Goal: Task Accomplishment & Management: Manage account settings

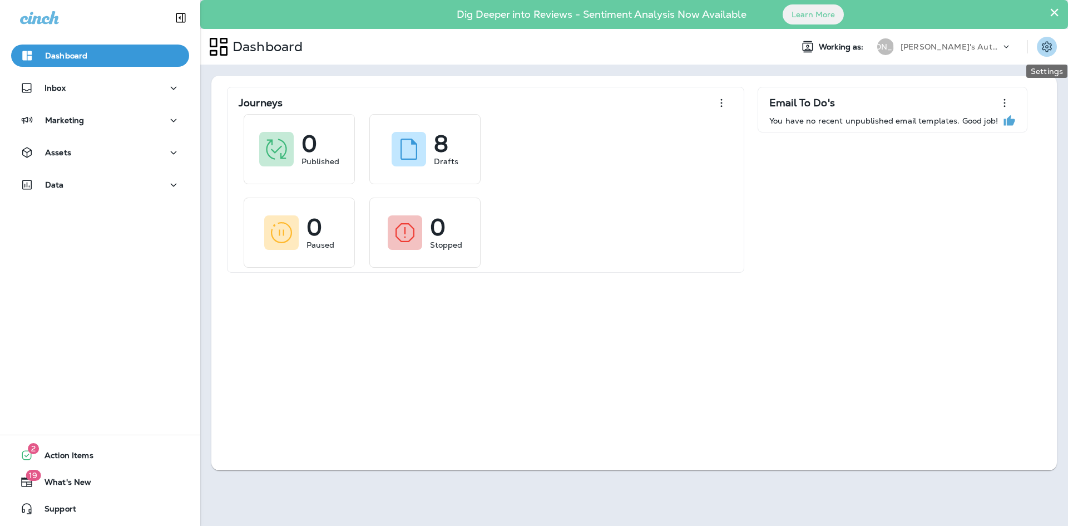
click at [1050, 45] on icon "Settings" at bounding box center [1046, 46] width 13 height 13
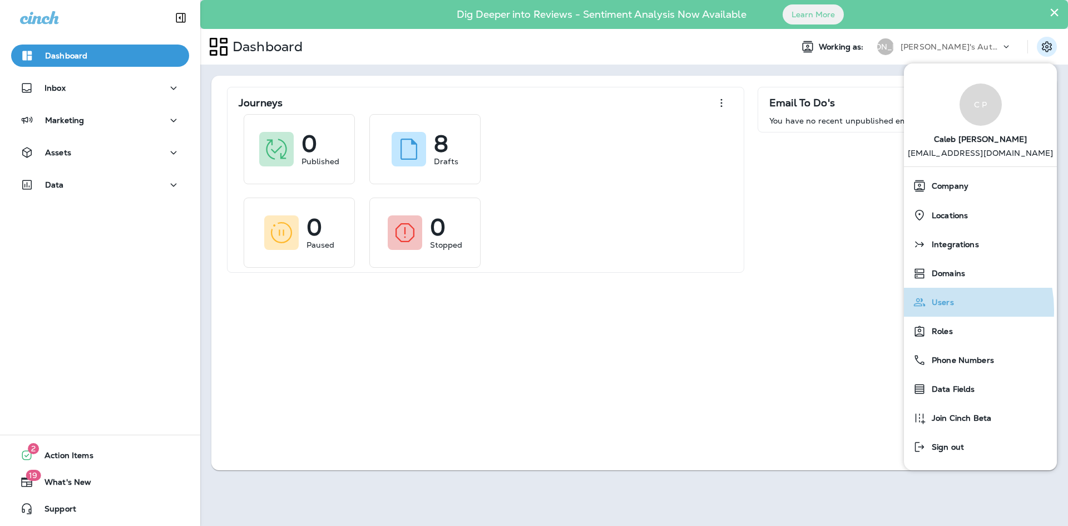
click at [928, 310] on div "Users" at bounding box center [980, 302] width 144 height 22
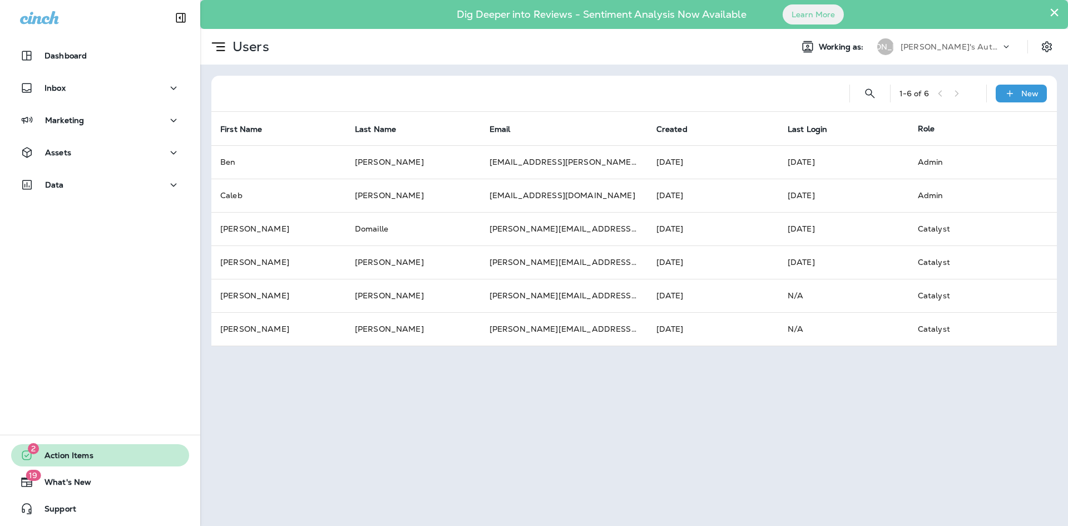
click at [86, 454] on span "Action Items" at bounding box center [63, 457] width 60 height 13
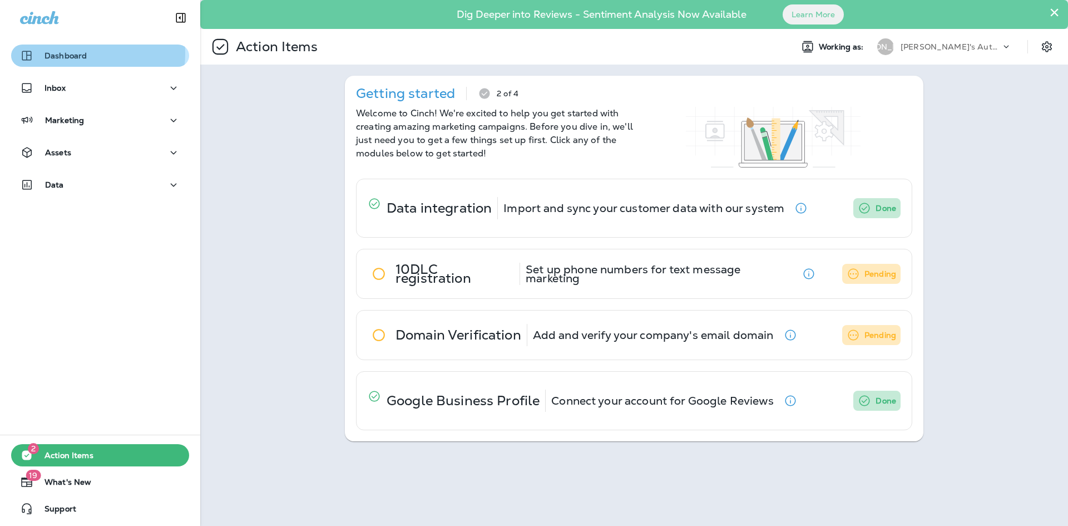
click at [79, 53] on p "Dashboard" at bounding box center [65, 55] width 42 height 9
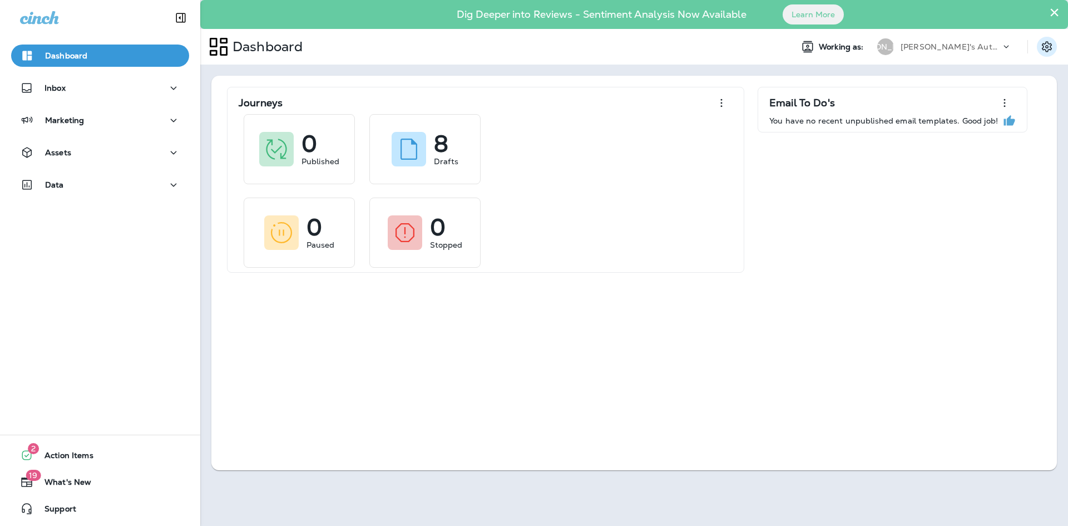
click at [1051, 50] on icon "Settings" at bounding box center [1046, 46] width 13 height 13
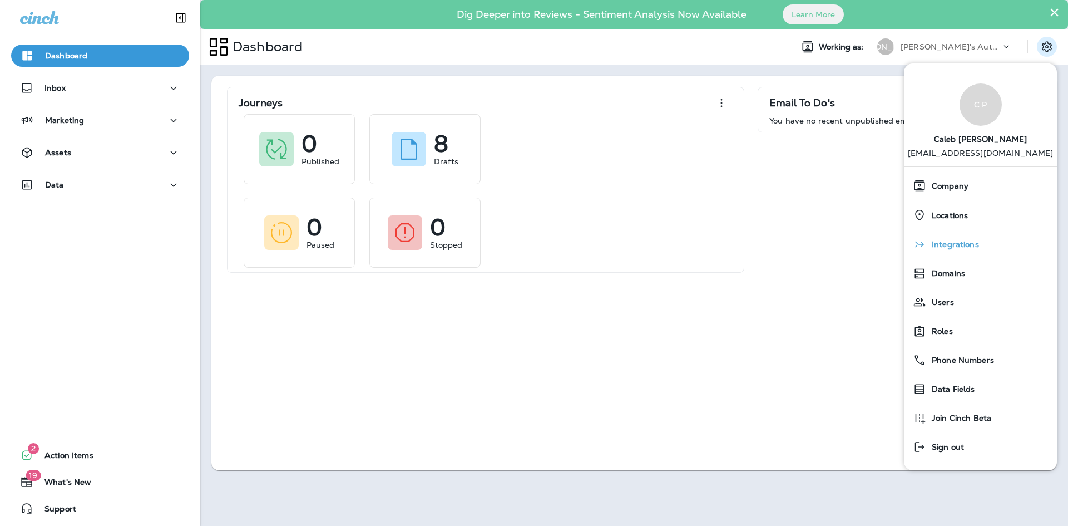
click at [971, 246] on span "Integrations" at bounding box center [952, 244] width 53 height 9
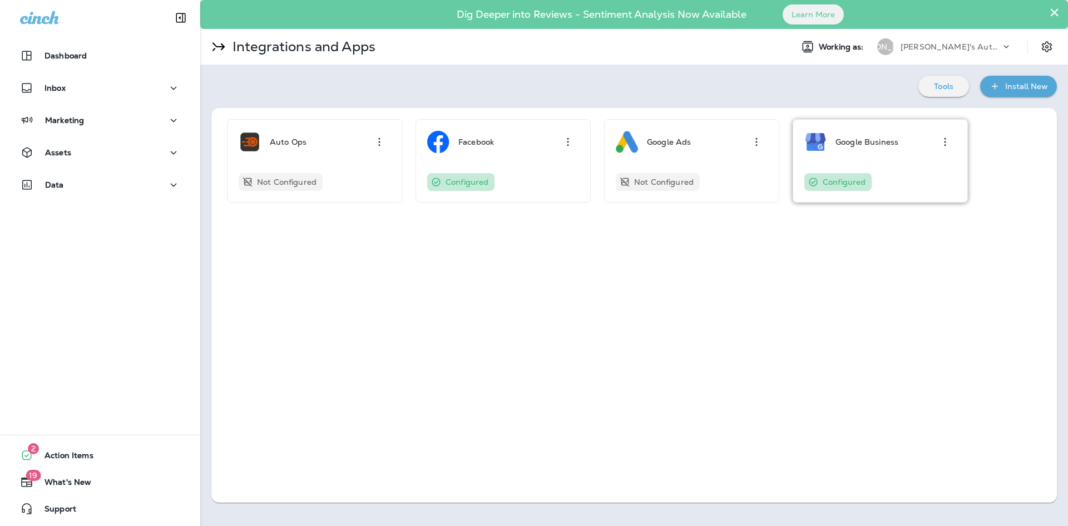
click at [849, 160] on div "Google Business Configured" at bounding box center [880, 161] width 152 height 60
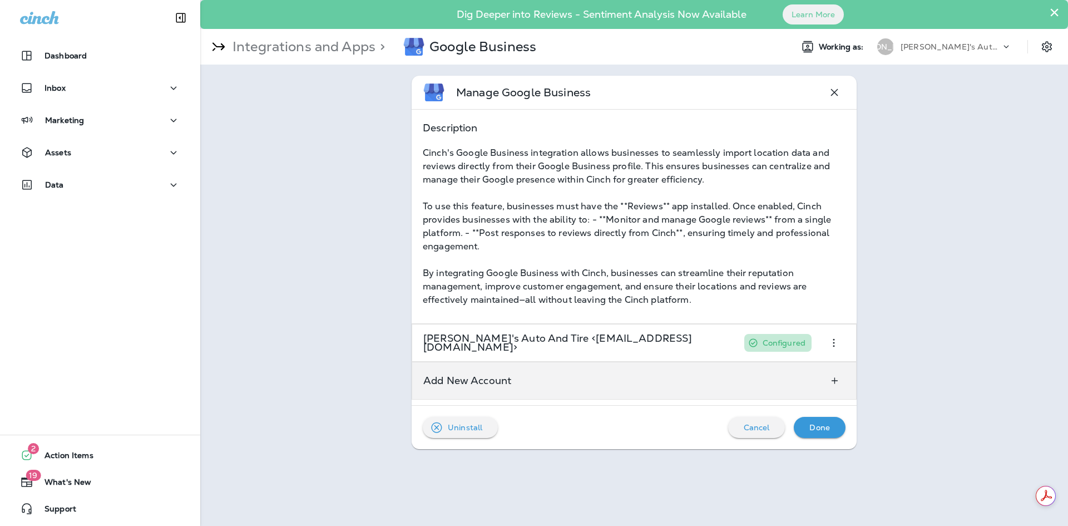
click at [502, 389] on div "Add New Account" at bounding box center [467, 380] width 110 height 37
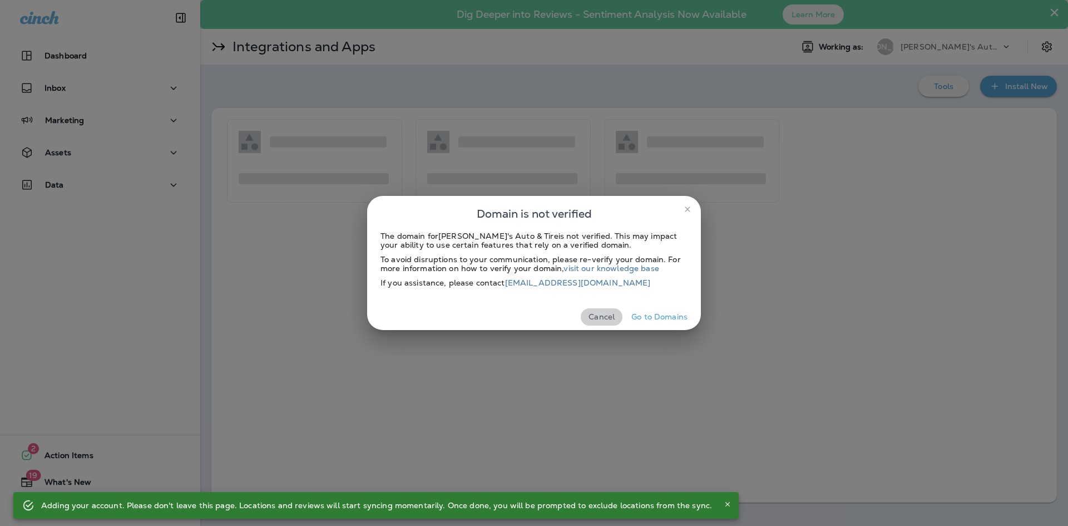
click at [604, 316] on button "Cancel" at bounding box center [602, 316] width 42 height 17
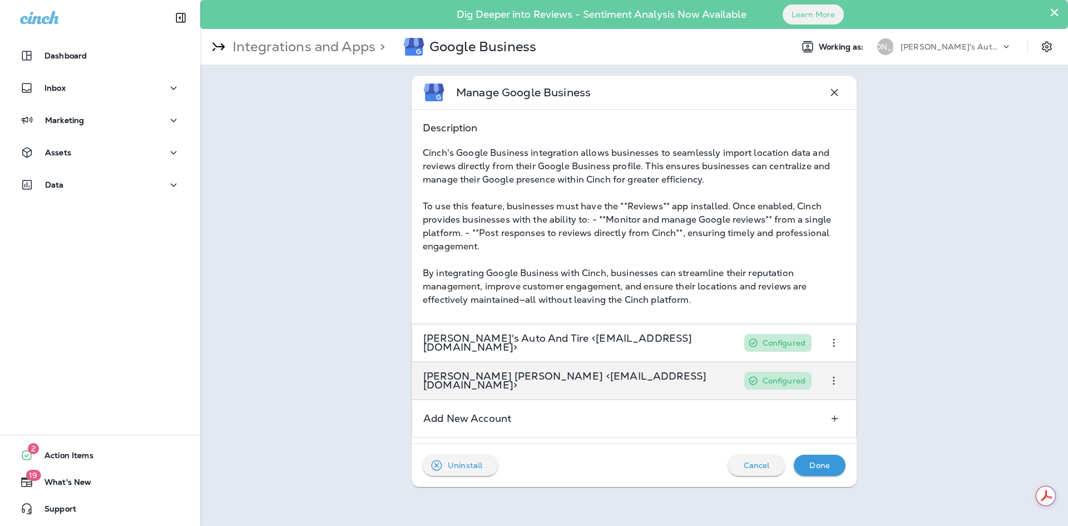
click at [833, 382] on icon "button" at bounding box center [833, 380] width 13 height 13
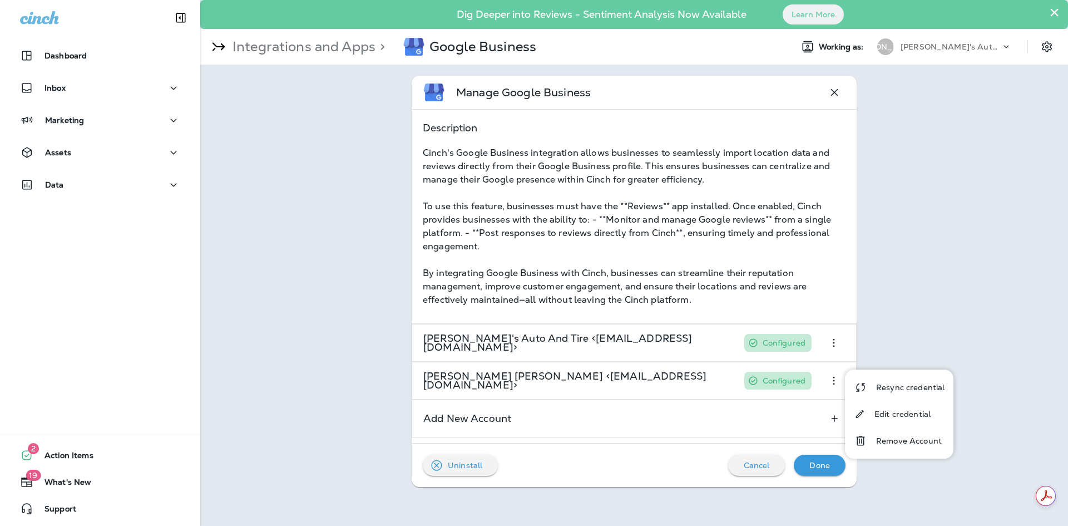
click at [880, 316] on div "Manage Google Business Description Cinch's Google Business integration allows b…" at bounding box center [634, 281] width 868 height 433
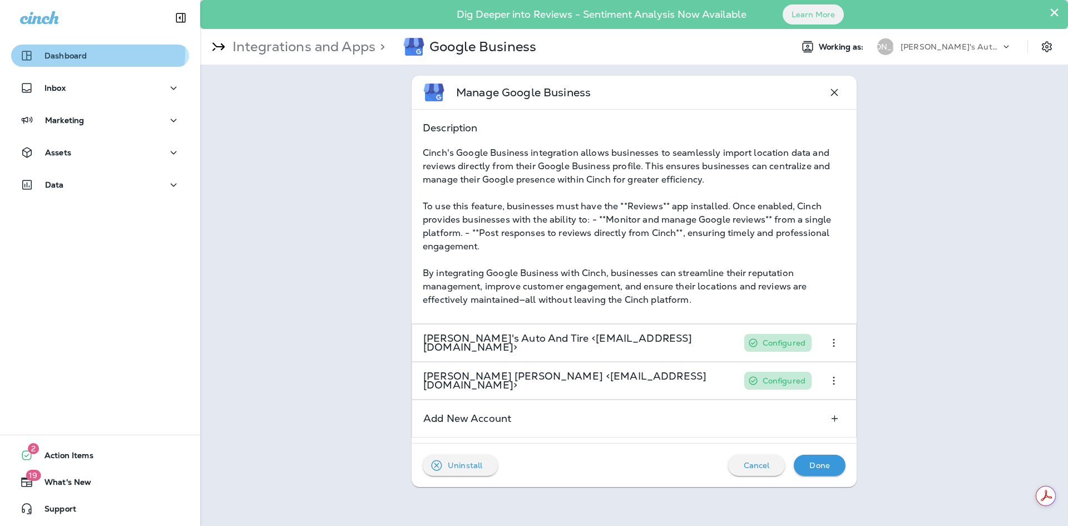
click at [72, 52] on p "Dashboard" at bounding box center [65, 55] width 42 height 9
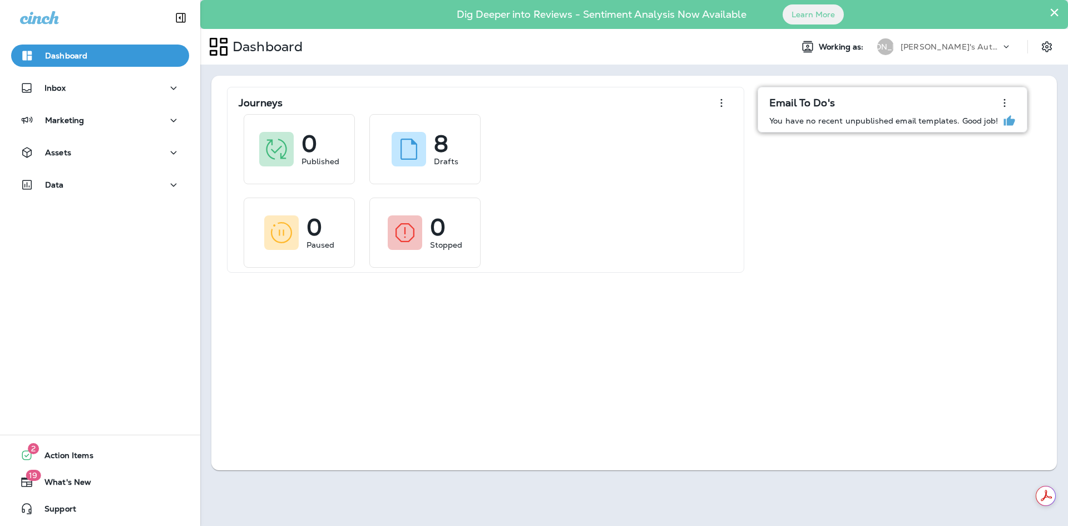
click at [852, 117] on p "You have no recent unpublished email templates. Good job!" at bounding box center [883, 120] width 229 height 9
click at [117, 454] on button "2 Action Items" at bounding box center [100, 455] width 178 height 22
